Goal: Navigation & Orientation: Go to known website

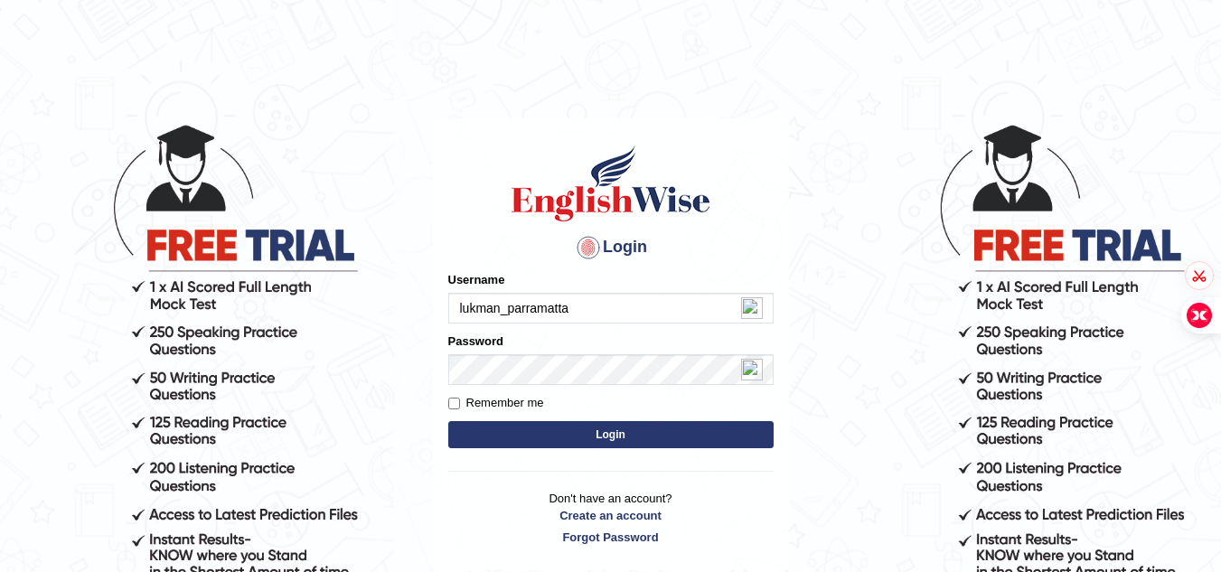
type input "lukman_parramatta"
